Goal: Complete application form: Complete application form

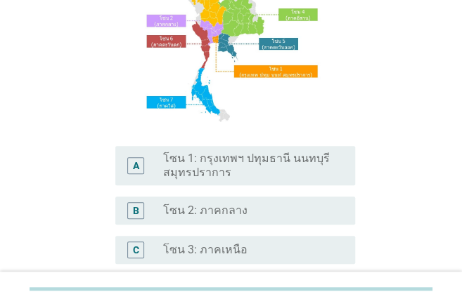
scroll to position [187, 0]
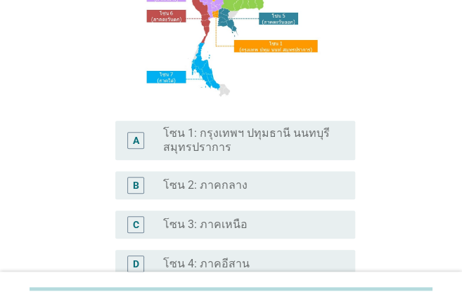
click at [225, 188] on label "โซน 2: ภาคกลาง" at bounding box center [205, 185] width 84 height 14
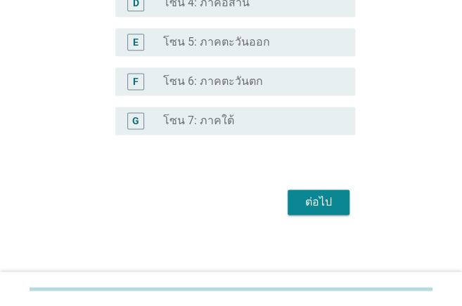
scroll to position [452, 0]
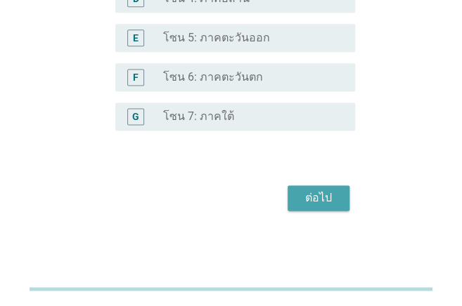
click at [306, 200] on div "ต่อไป" at bounding box center [318, 198] width 39 height 17
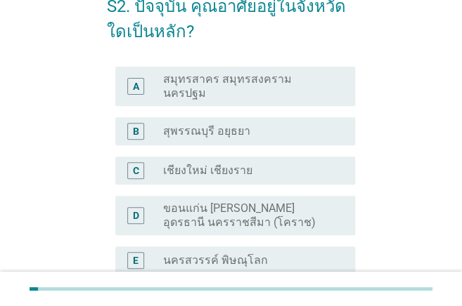
scroll to position [93, 0]
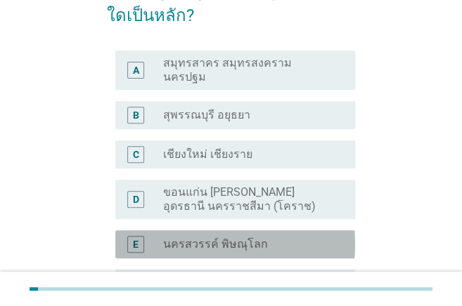
click at [195, 237] on label "นครสวรรค์ พิษณุโลก" at bounding box center [215, 244] width 105 height 14
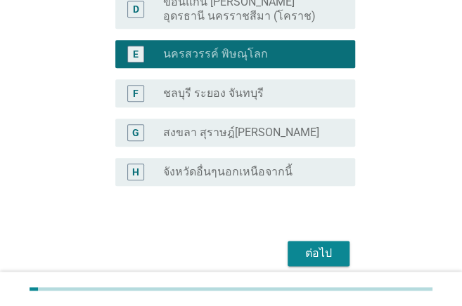
scroll to position [327, 0]
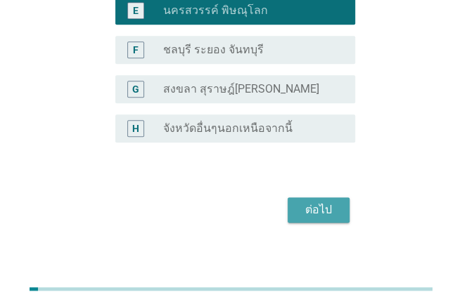
click at [315, 202] on div "ต่อไป" at bounding box center [318, 210] width 39 height 17
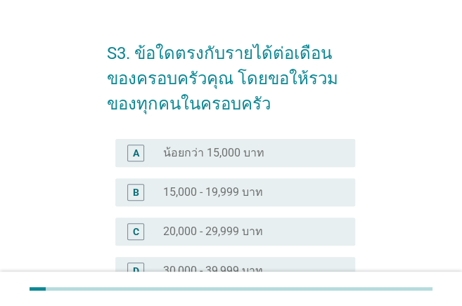
scroll to position [46, 0]
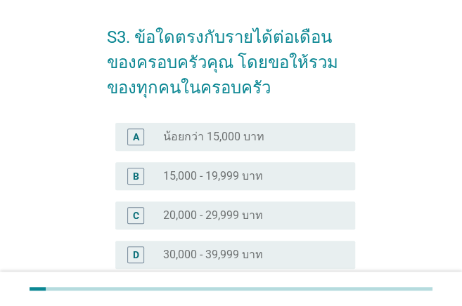
click at [233, 181] on label "15,000 - 19,999 บาท" at bounding box center [213, 176] width 100 height 14
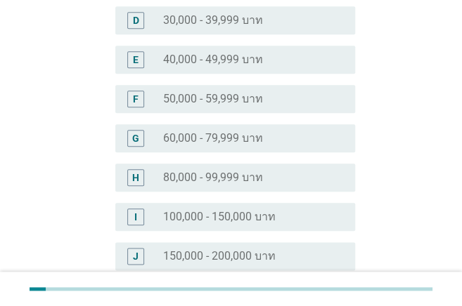
scroll to position [460, 0]
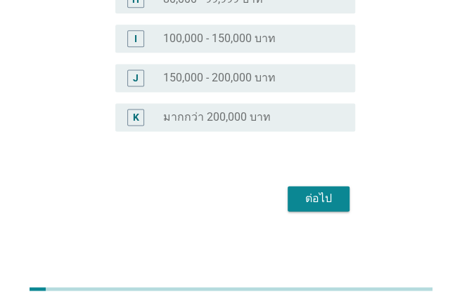
click at [306, 200] on div "ต่อไป" at bounding box center [318, 198] width 39 height 17
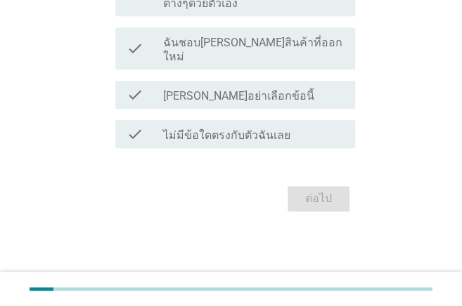
scroll to position [0, 0]
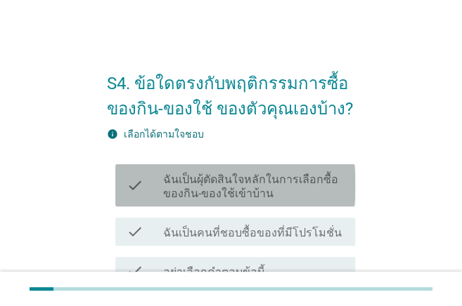
click at [294, 189] on label "ฉันเป็นผุ้ตัดสินใจหลักในการเลือกซื้อของกิน-ของใช้เข้าบ้าน" at bounding box center [253, 187] width 181 height 28
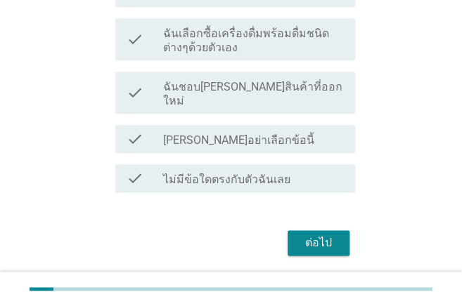
scroll to position [362, 0]
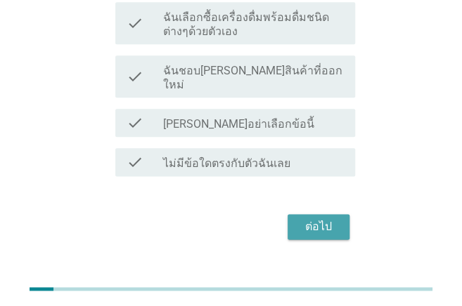
click at [319, 219] on div "ต่อไป" at bounding box center [318, 227] width 39 height 17
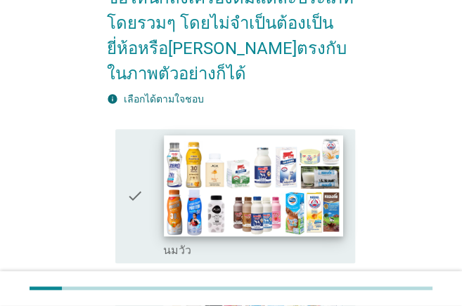
scroll to position [234, 0]
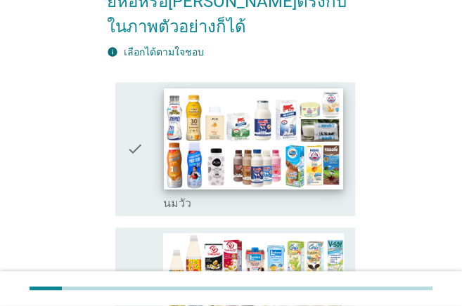
click at [245, 164] on img at bounding box center [253, 138] width 179 height 100
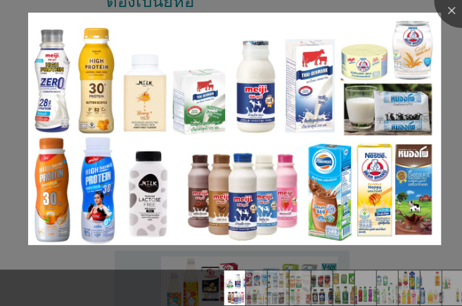
click at [245, 164] on img at bounding box center [234, 129] width 412 height 232
click at [395, 17] on div at bounding box center [462, 0] width 56 height 56
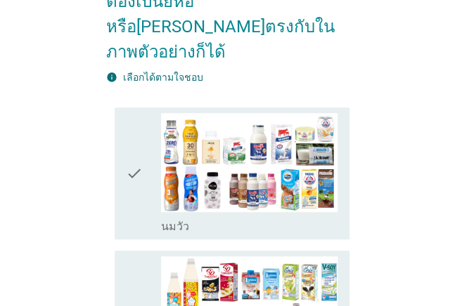
click at [129, 148] on icon "check" at bounding box center [134, 174] width 17 height 122
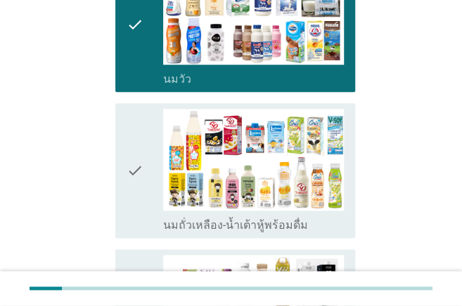
scroll to position [374, 0]
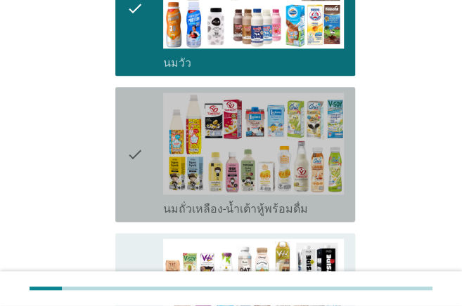
click at [131, 155] on icon "check" at bounding box center [134, 155] width 17 height 124
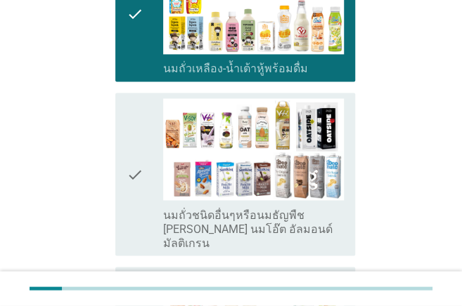
click at [131, 155] on icon "check" at bounding box center [134, 174] width 17 height 152
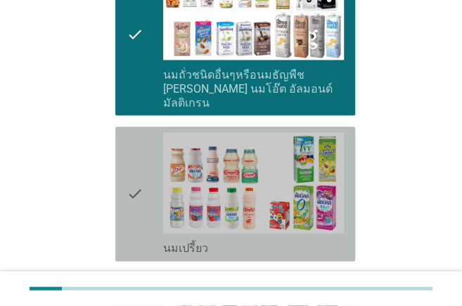
click at [131, 155] on icon "check" at bounding box center [134, 194] width 17 height 124
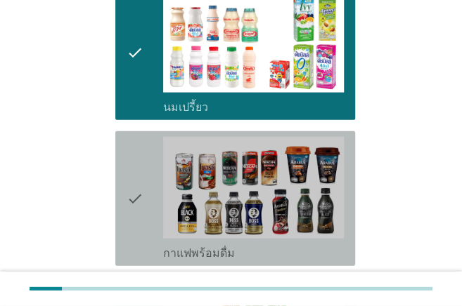
click at [131, 155] on icon "check" at bounding box center [134, 199] width 17 height 124
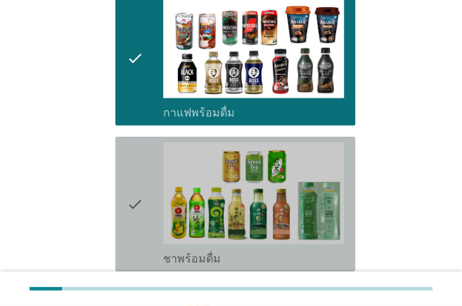
click at [131, 156] on icon "check" at bounding box center [134, 205] width 17 height 124
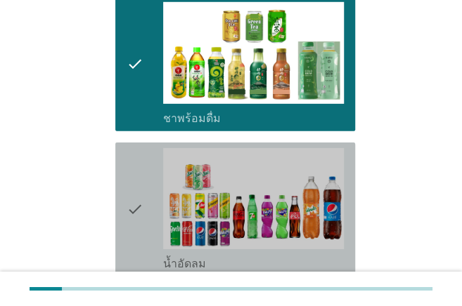
click at [131, 157] on icon "check" at bounding box center [134, 210] width 17 height 124
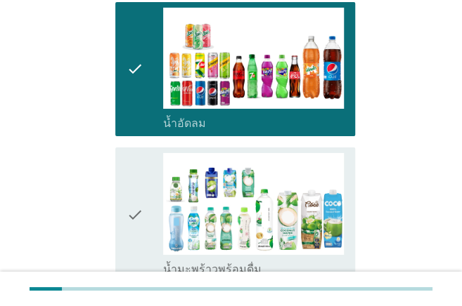
click at [131, 157] on icon "check" at bounding box center [134, 215] width 17 height 124
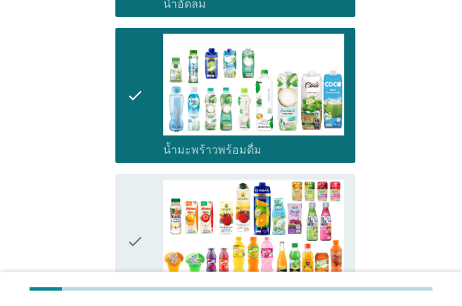
scroll to position [1358, 0]
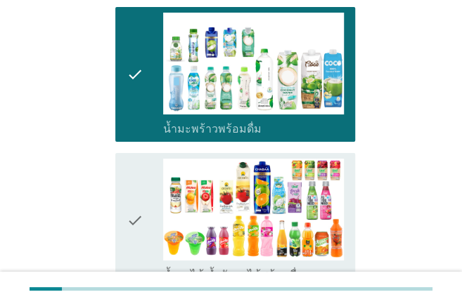
click at [131, 159] on icon "check" at bounding box center [134, 221] width 17 height 124
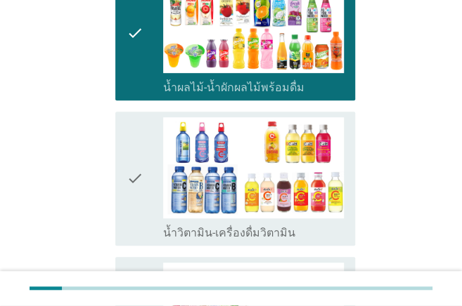
click at [139, 172] on icon "check" at bounding box center [134, 179] width 17 height 124
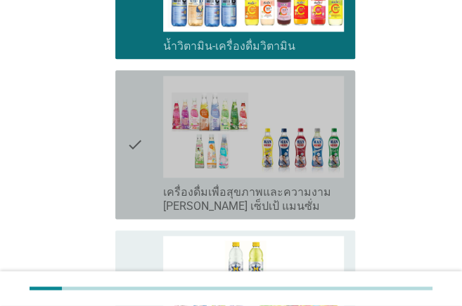
click at [140, 172] on icon "check" at bounding box center [134, 145] width 17 height 138
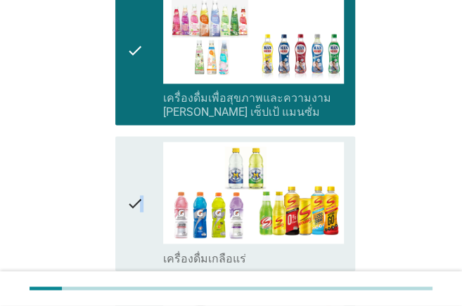
click at [142, 172] on icon "check" at bounding box center [134, 204] width 17 height 124
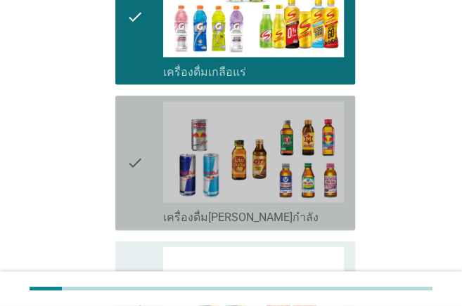
click at [142, 171] on icon "check" at bounding box center [134, 163] width 17 height 124
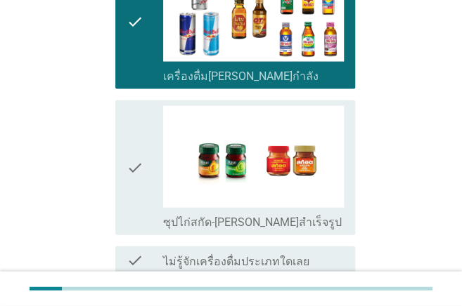
click at [143, 171] on icon "check" at bounding box center [134, 168] width 17 height 124
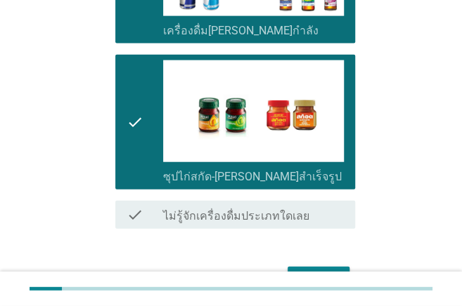
scroll to position [2262, 0]
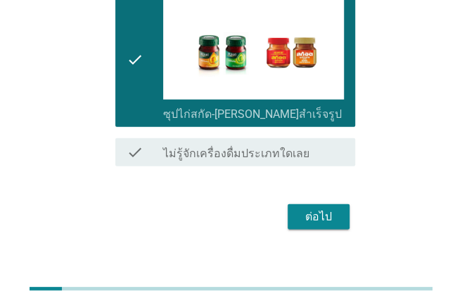
click at [332, 209] on div "ต่อไป" at bounding box center [318, 217] width 39 height 17
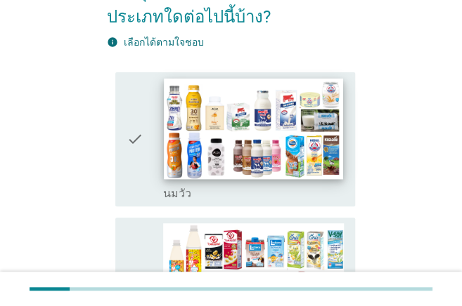
scroll to position [93, 0]
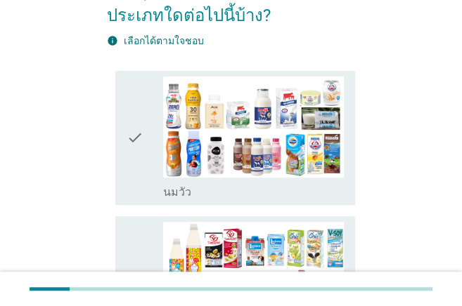
click at [141, 174] on icon "check" at bounding box center [134, 139] width 17 height 124
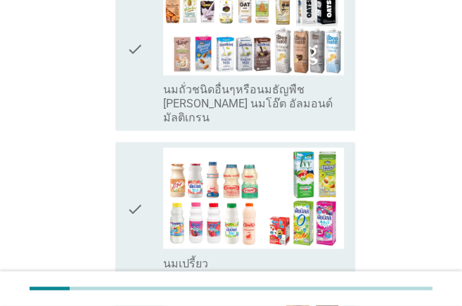
scroll to position [515, 0]
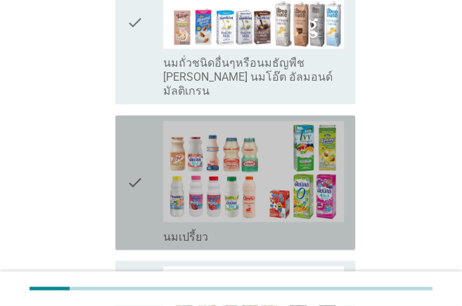
click at [139, 188] on icon "check" at bounding box center [134, 183] width 17 height 124
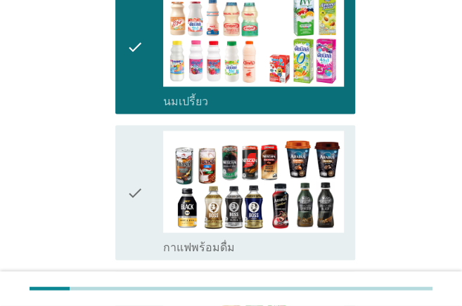
scroll to position [656, 0]
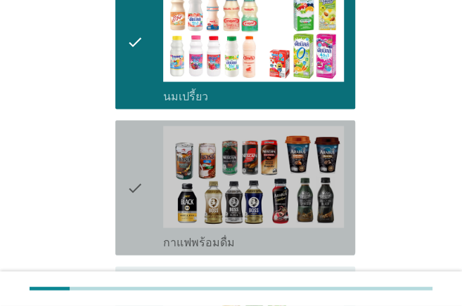
click at [139, 188] on icon "check" at bounding box center [134, 188] width 17 height 124
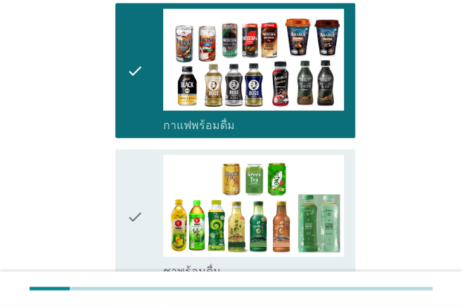
scroll to position [796, 0]
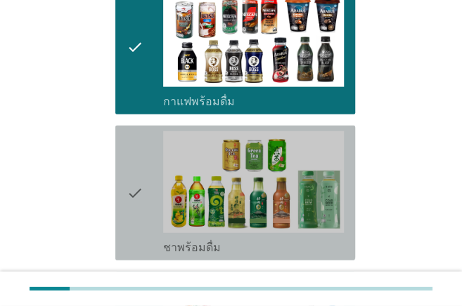
click at [145, 202] on div "check" at bounding box center [144, 193] width 36 height 124
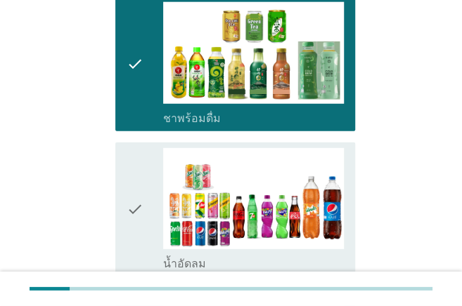
scroll to position [937, 0]
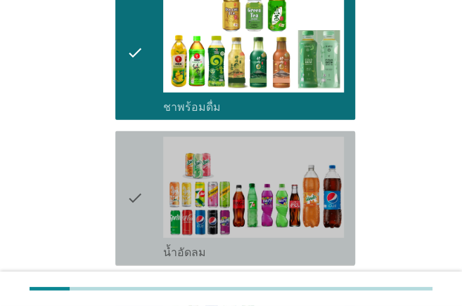
click at [145, 202] on div "check" at bounding box center [144, 199] width 36 height 124
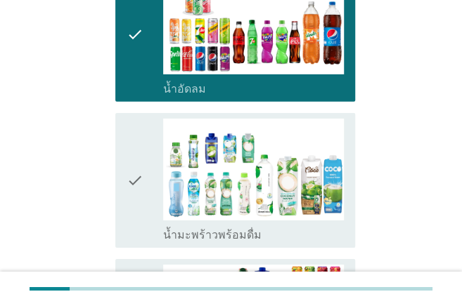
scroll to position [1124, 0]
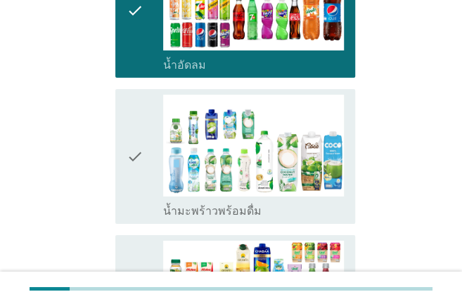
click at [141, 190] on icon "check" at bounding box center [134, 157] width 17 height 124
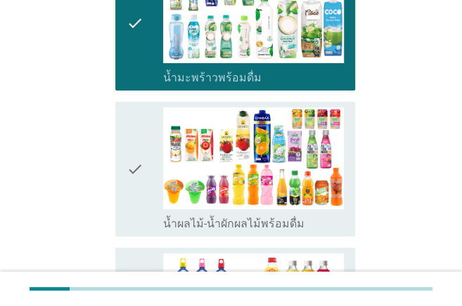
scroll to position [1265, 0]
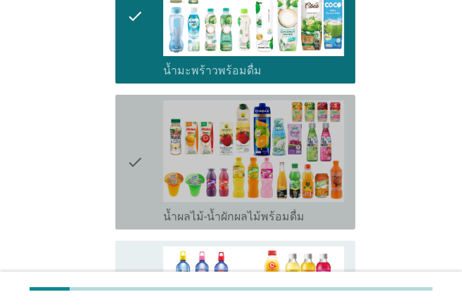
click at [141, 190] on icon "check" at bounding box center [134, 162] width 17 height 124
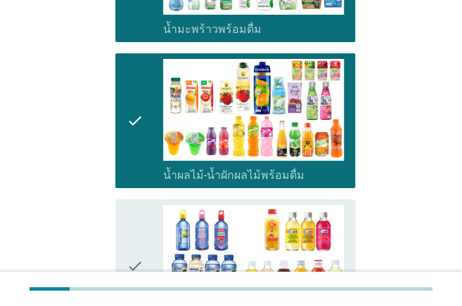
scroll to position [1358, 0]
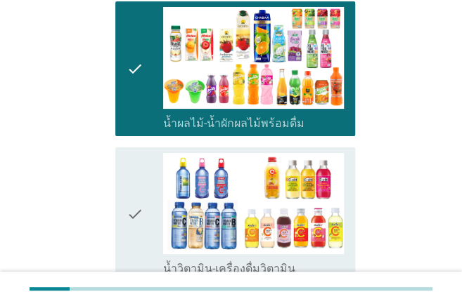
click at [142, 223] on icon "check" at bounding box center [134, 215] width 17 height 124
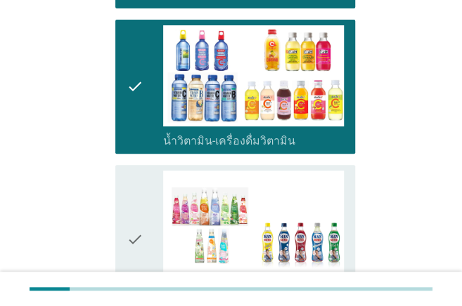
scroll to position [1499, 0]
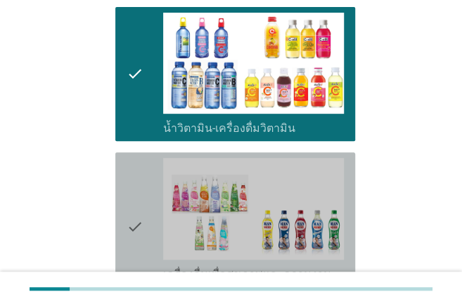
click at [141, 240] on icon "check" at bounding box center [134, 227] width 17 height 138
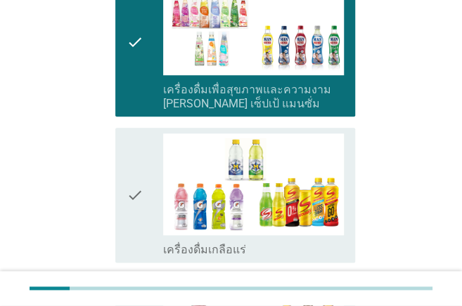
scroll to position [1686, 0]
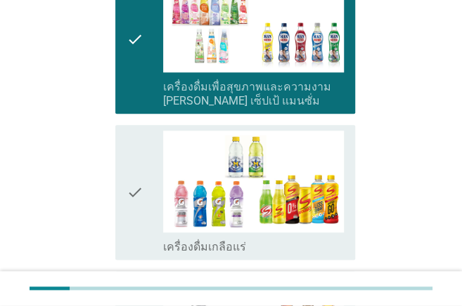
click at [133, 222] on icon "check" at bounding box center [134, 193] width 17 height 124
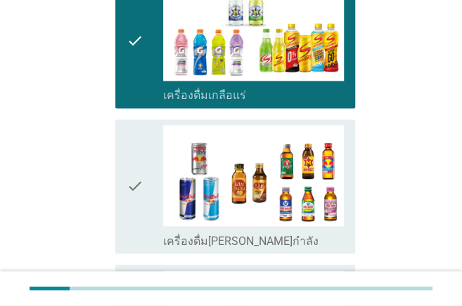
scroll to position [1873, 0]
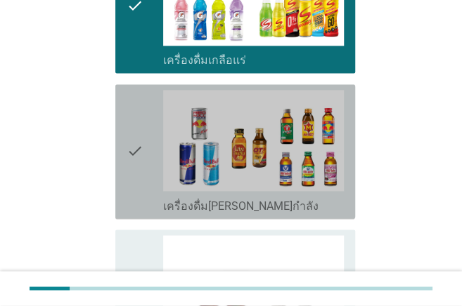
click at [131, 183] on icon "check" at bounding box center [134, 152] width 17 height 124
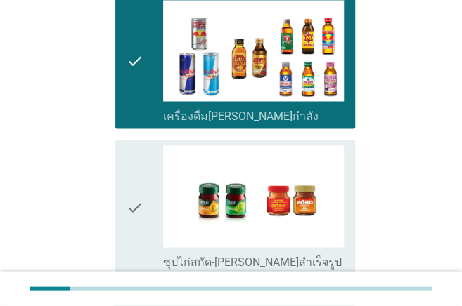
scroll to position [1967, 0]
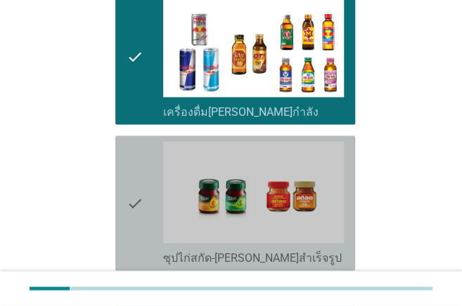
click at [131, 224] on icon "check" at bounding box center [134, 203] width 17 height 124
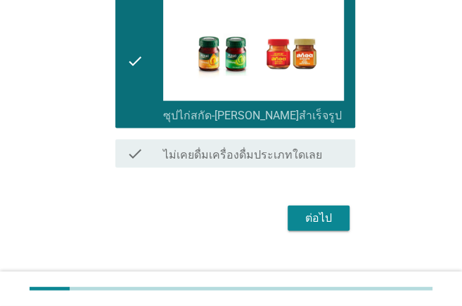
scroll to position [2111, 0]
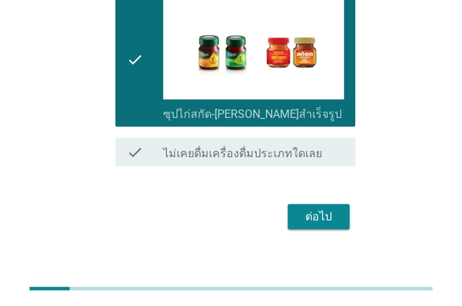
click at [318, 209] on div "ต่อไป" at bounding box center [318, 217] width 39 height 17
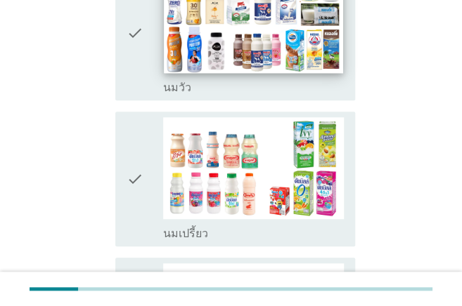
scroll to position [234, 0]
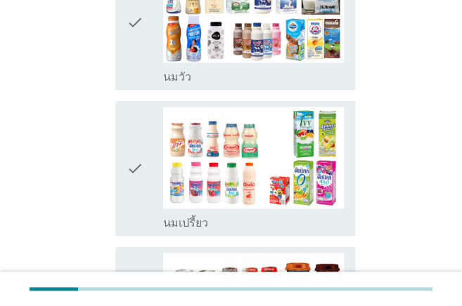
click at [128, 208] on icon "check" at bounding box center [134, 169] width 17 height 124
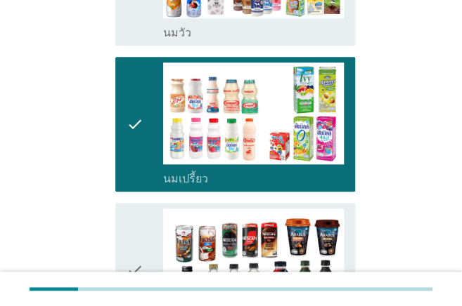
scroll to position [374, 0]
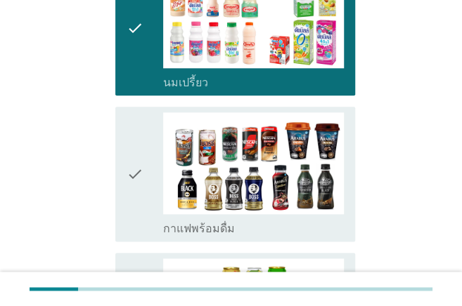
click at [126, 206] on icon "check" at bounding box center [134, 174] width 17 height 124
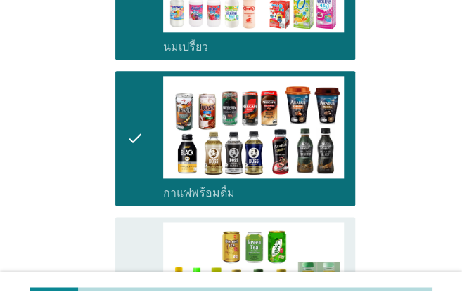
scroll to position [515, 0]
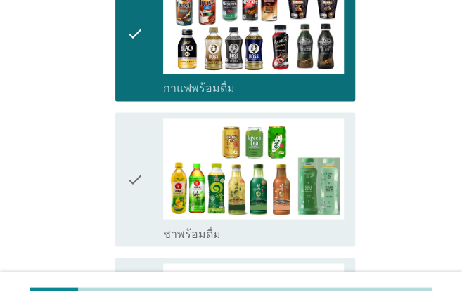
click at [126, 205] on div "check check_box ชาพร้อมดื่ม" at bounding box center [235, 179] width 240 height 135
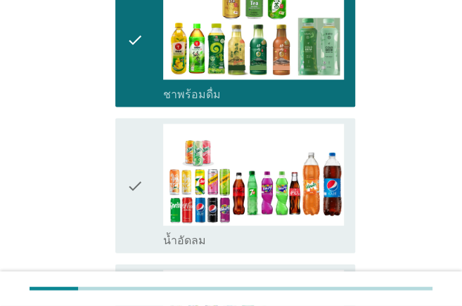
scroll to position [656, 0]
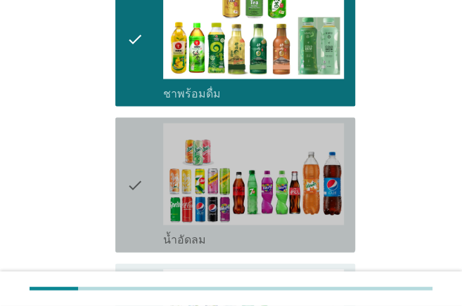
click at [126, 205] on div "check check_box น้ำอัดลม" at bounding box center [235, 184] width 240 height 135
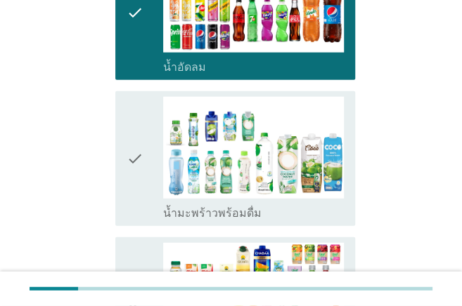
scroll to position [843, 0]
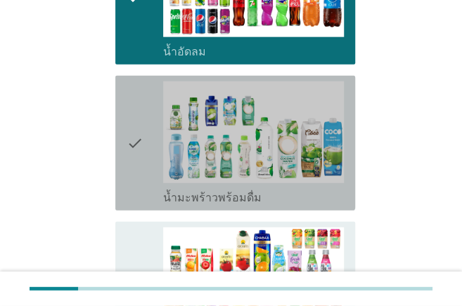
click at [133, 185] on icon "check" at bounding box center [134, 144] width 17 height 124
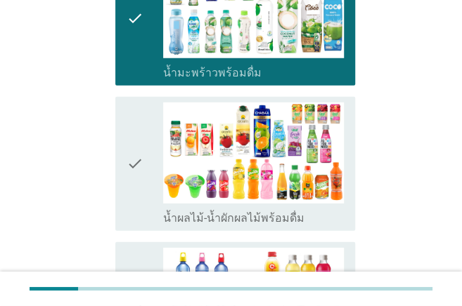
scroll to position [984, 0]
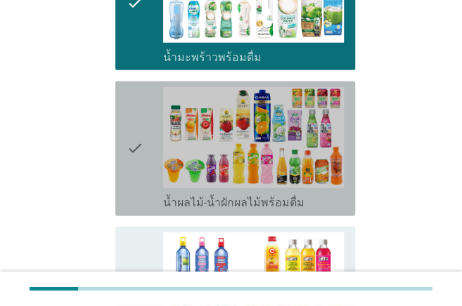
click at [129, 185] on icon "check" at bounding box center [134, 149] width 17 height 124
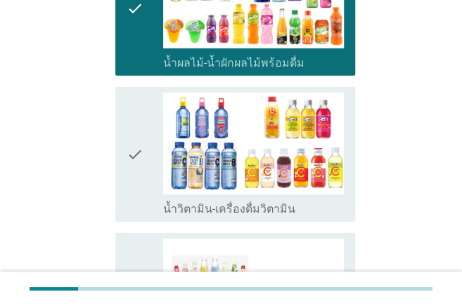
scroll to position [1124, 0]
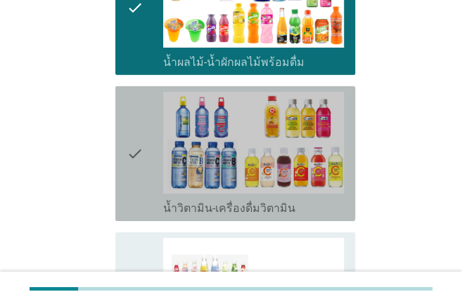
click at [129, 185] on icon "check" at bounding box center [134, 154] width 17 height 124
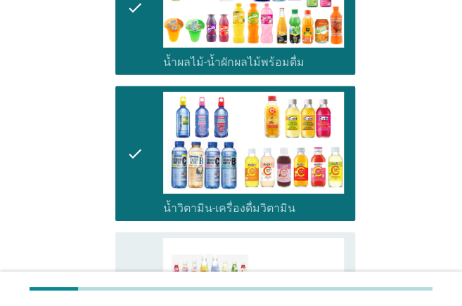
scroll to position [1265, 0]
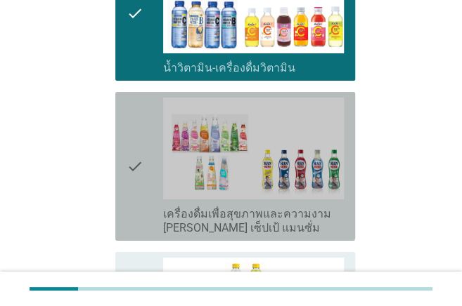
click at [131, 199] on icon "check" at bounding box center [134, 167] width 17 height 138
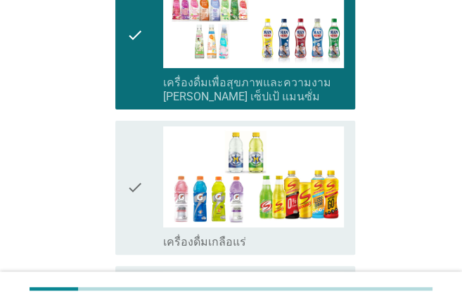
scroll to position [1405, 0]
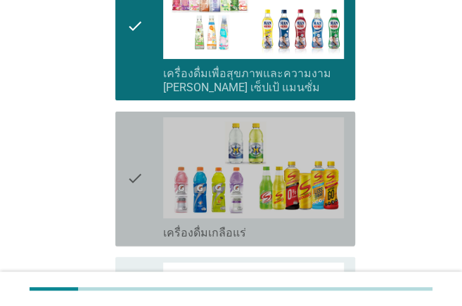
click at [135, 222] on icon "check" at bounding box center [134, 179] width 17 height 124
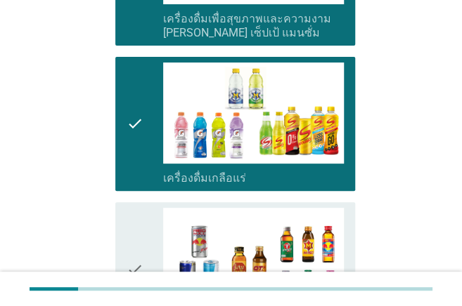
scroll to position [1546, 0]
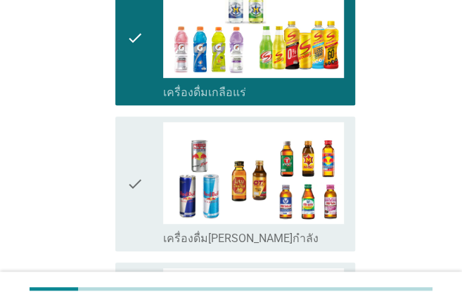
click at [134, 222] on icon "check" at bounding box center [134, 184] width 17 height 124
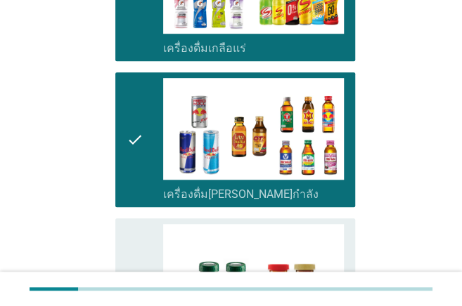
scroll to position [1686, 0]
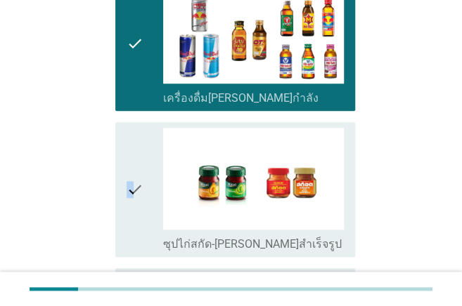
drag, startPoint x: 133, startPoint y: 222, endPoint x: 79, endPoint y: 222, distance: 54.8
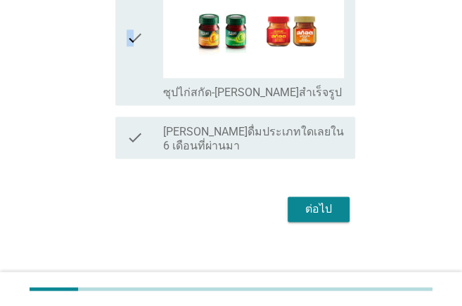
scroll to position [1845, 0]
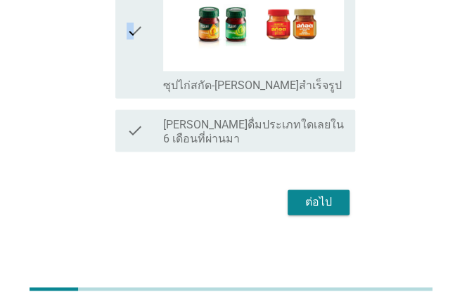
click at [323, 197] on div "ต่อไป" at bounding box center [318, 202] width 39 height 17
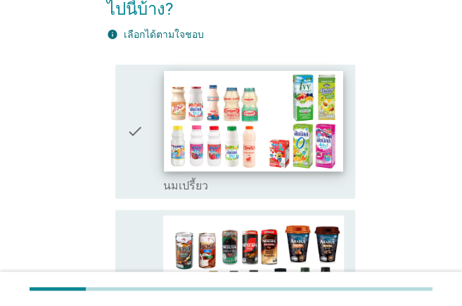
scroll to position [141, 0]
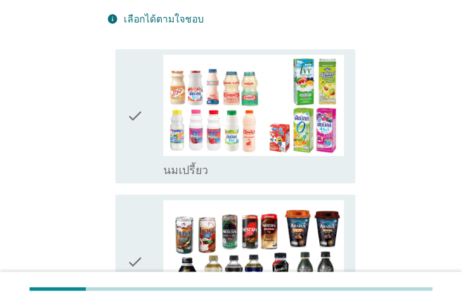
click at [131, 169] on icon "check" at bounding box center [134, 117] width 17 height 124
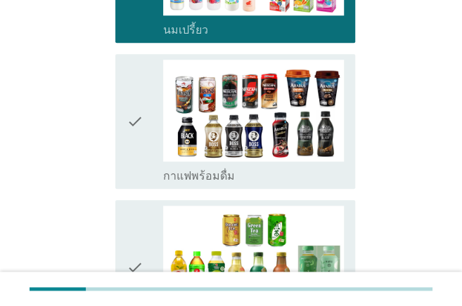
click at [133, 157] on icon "check" at bounding box center [134, 122] width 17 height 124
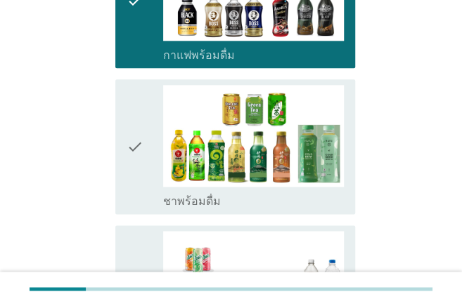
scroll to position [422, 0]
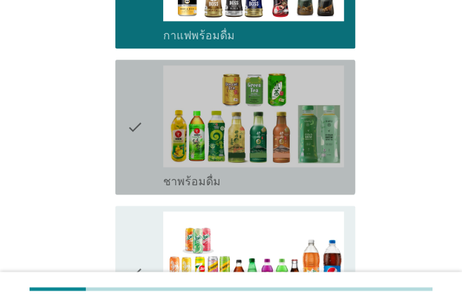
click at [131, 167] on icon "check" at bounding box center [134, 127] width 17 height 124
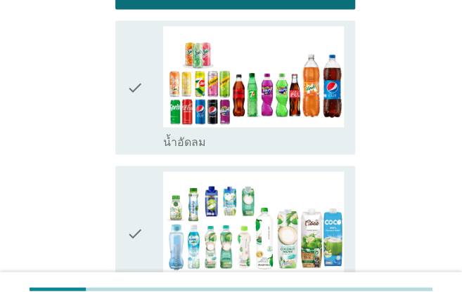
scroll to position [608, 0]
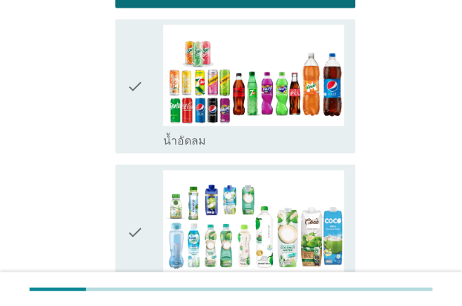
click at [131, 125] on icon "check" at bounding box center [134, 87] width 17 height 124
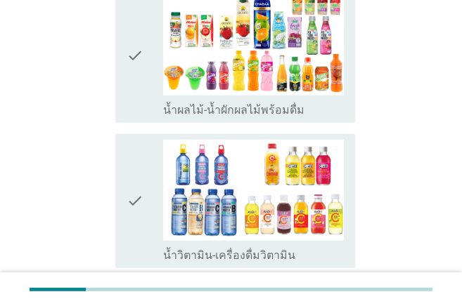
scroll to position [937, 0]
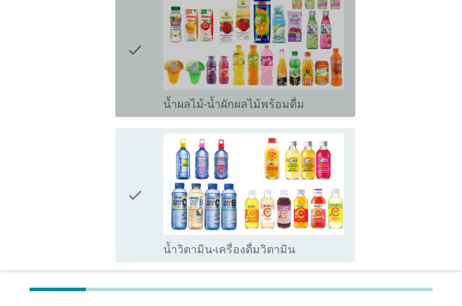
drag, startPoint x: 133, startPoint y: 76, endPoint x: 133, endPoint y: 84, distance: 8.5
click at [133, 76] on icon "check" at bounding box center [134, 50] width 17 height 124
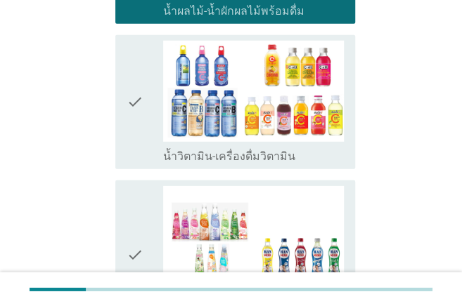
click at [134, 142] on icon "check" at bounding box center [134, 103] width 17 height 124
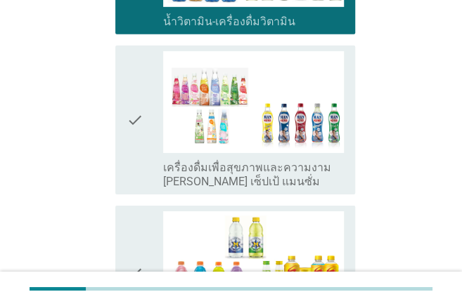
scroll to position [1171, 0]
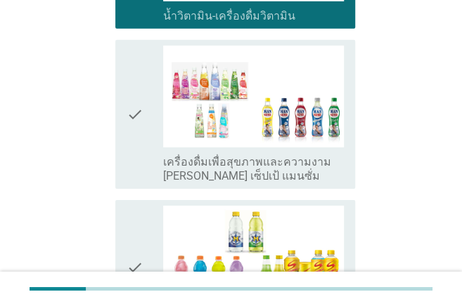
click at [133, 157] on icon "check" at bounding box center [134, 115] width 17 height 138
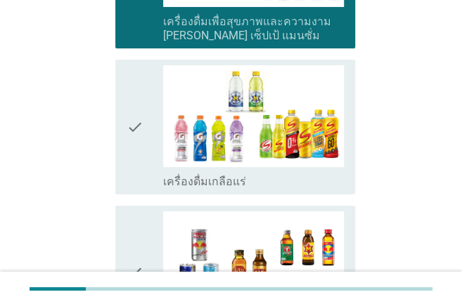
scroll to position [1311, 0]
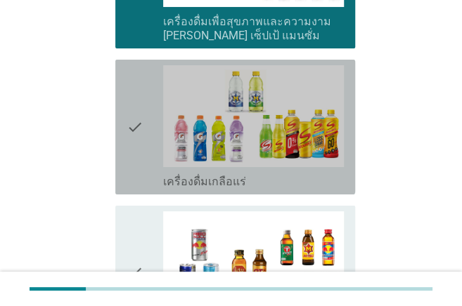
click at [133, 157] on icon "check" at bounding box center [134, 127] width 17 height 124
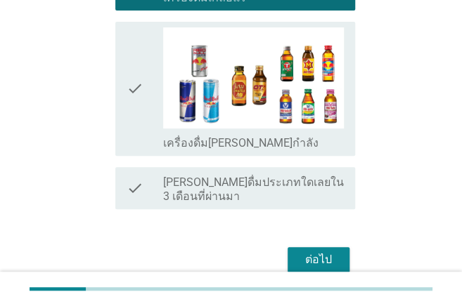
scroll to position [1499, 0]
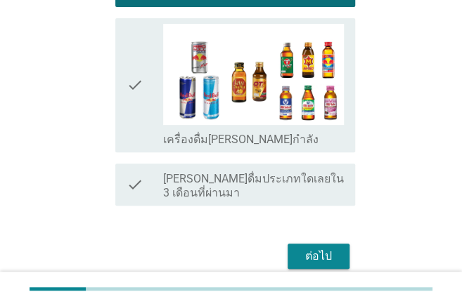
click at [133, 117] on icon "check" at bounding box center [134, 86] width 17 height 124
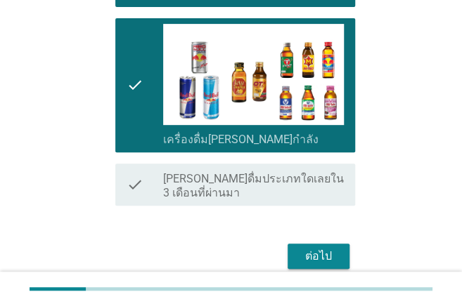
click at [323, 248] on div "ต่อไป" at bounding box center [318, 256] width 39 height 17
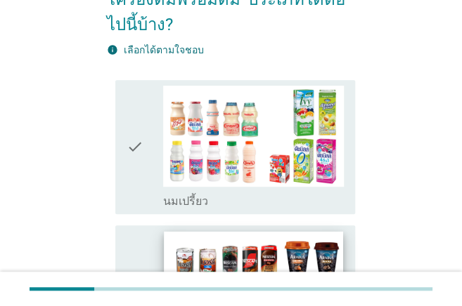
scroll to position [141, 0]
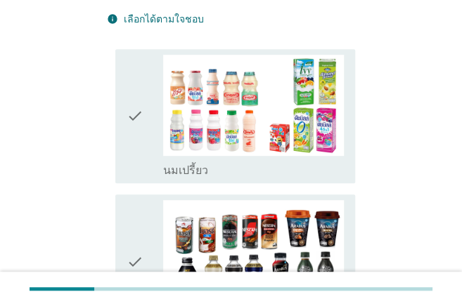
click at [136, 151] on icon "check" at bounding box center [134, 117] width 17 height 124
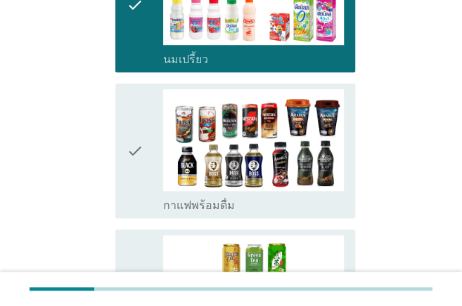
scroll to position [281, 0]
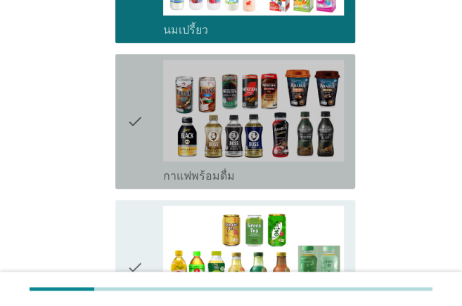
click at [125, 164] on div "check check_box กาแฟพร้อมดื่ม" at bounding box center [235, 121] width 240 height 135
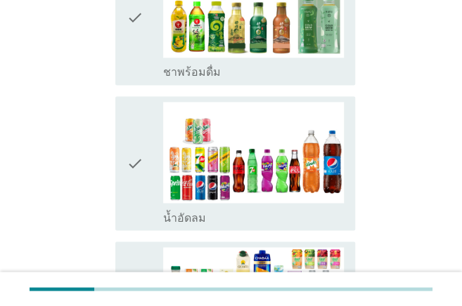
scroll to position [562, 0]
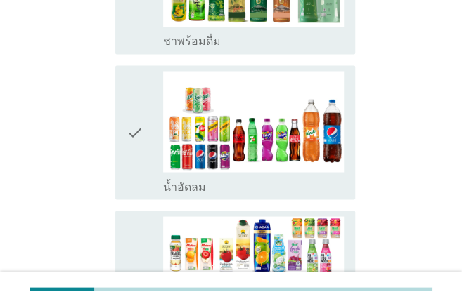
click at [129, 166] on icon "check" at bounding box center [134, 133] width 17 height 124
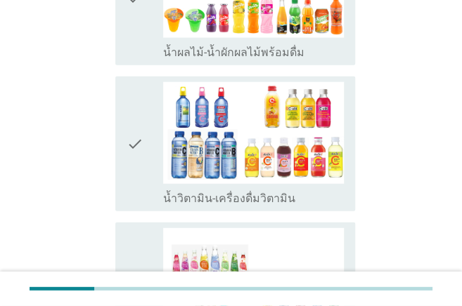
scroll to position [843, 0]
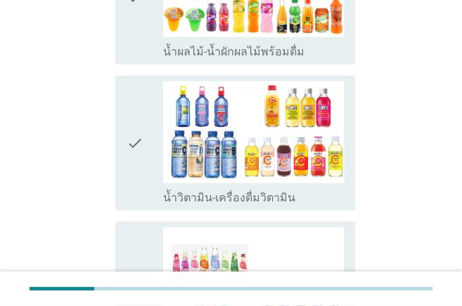
click at [126, 181] on icon "check" at bounding box center [134, 144] width 17 height 124
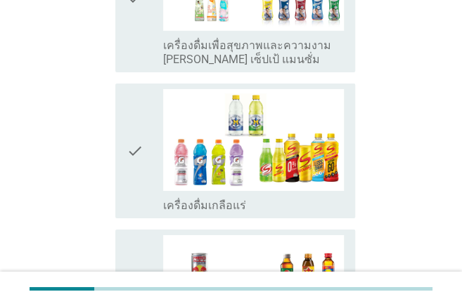
scroll to position [1171, 0]
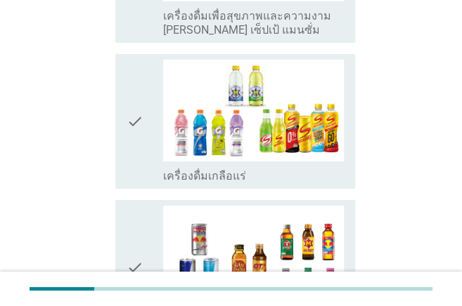
click at [135, 157] on icon "check" at bounding box center [134, 122] width 17 height 124
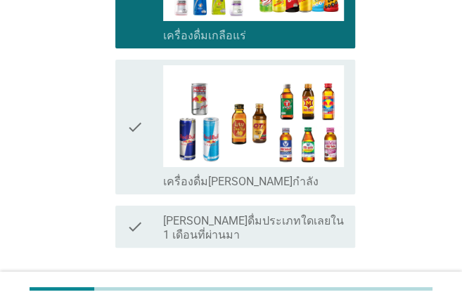
click at [134, 159] on icon "check" at bounding box center [134, 127] width 17 height 124
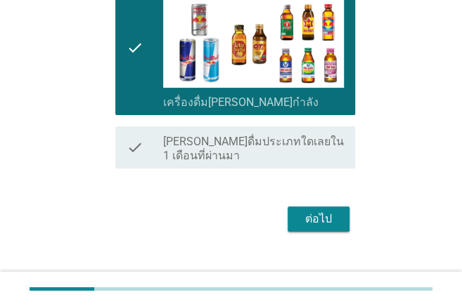
scroll to position [1408, 0]
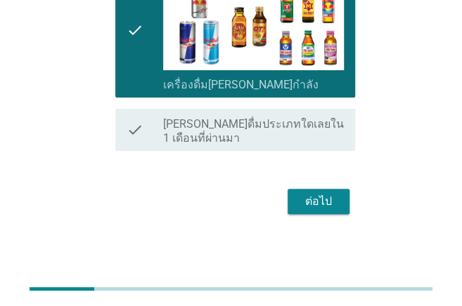
click at [335, 201] on div "ต่อไป" at bounding box center [318, 201] width 39 height 17
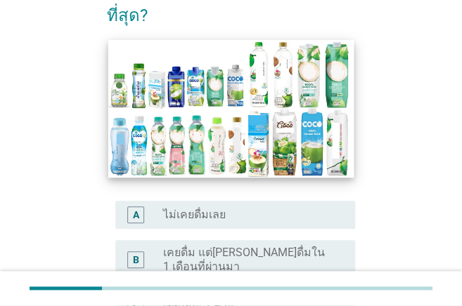
scroll to position [281, 0]
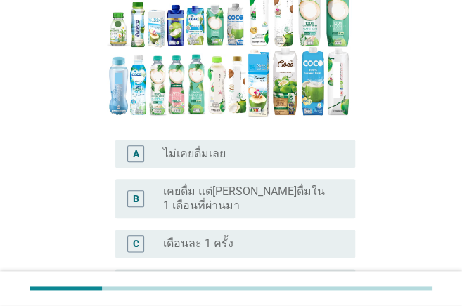
click at [237, 185] on label "เคยดื่ม แต่[PERSON_NAME]ดื่มใน 1 เดือนที่ผ่านมา" at bounding box center [247, 199] width 169 height 28
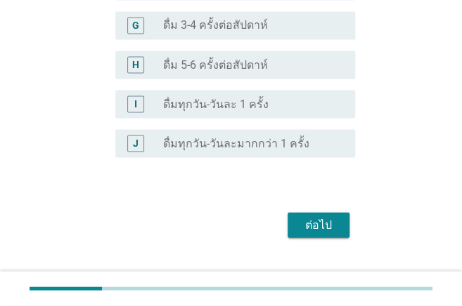
scroll to position [658, 0]
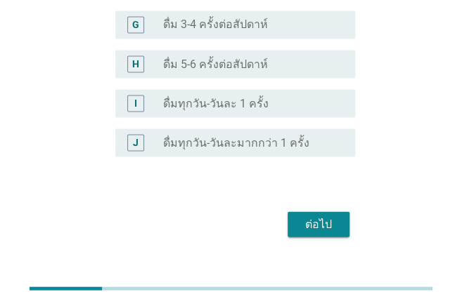
click at [334, 216] on div "ต่อไป" at bounding box center [318, 224] width 39 height 17
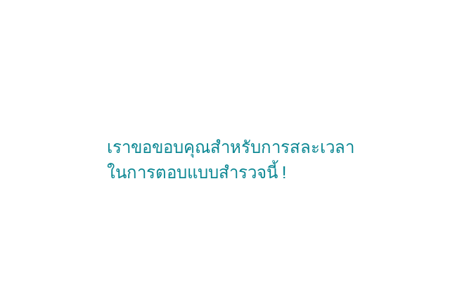
scroll to position [0, 0]
